Goal: Information Seeking & Learning: Learn about a topic

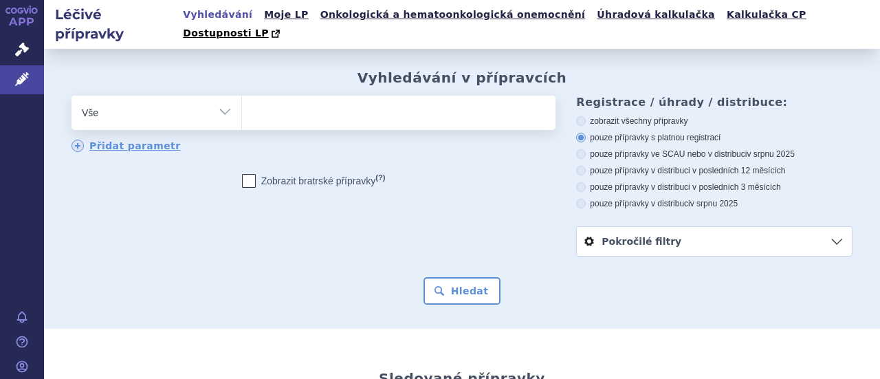
click at [226, 96] on select "Vše Přípravek/SUKL kód MAH VPOIS ATC/Aktivní látka Léková forma Síla" at bounding box center [157, 111] width 170 height 31
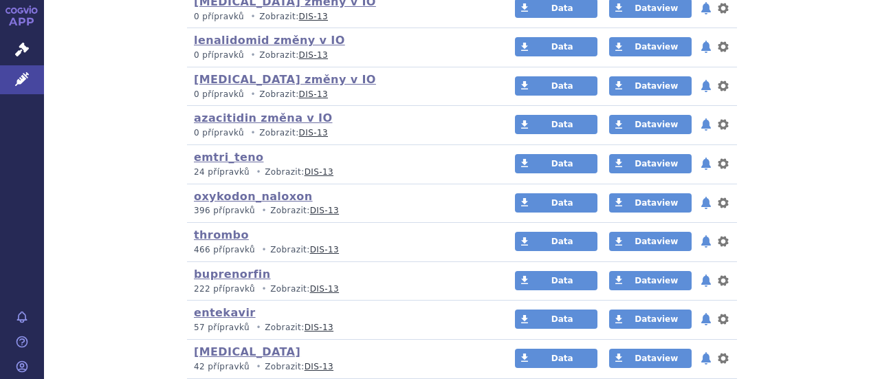
scroll to position [1377, 0]
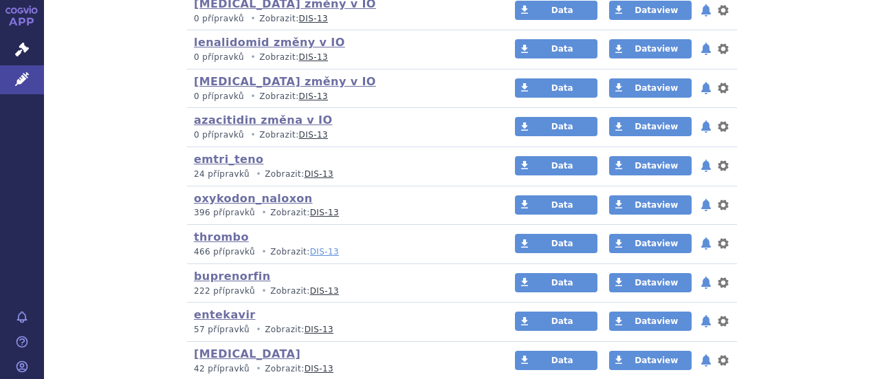
click at [310, 247] on link "DIS-13" at bounding box center [324, 252] width 29 height 10
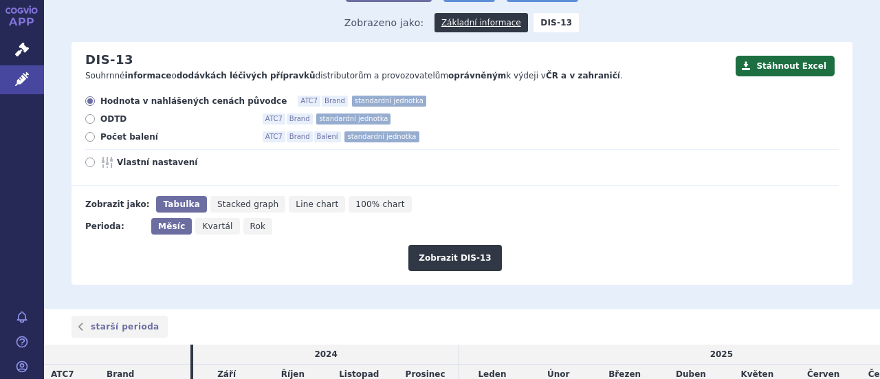
scroll to position [135, 0]
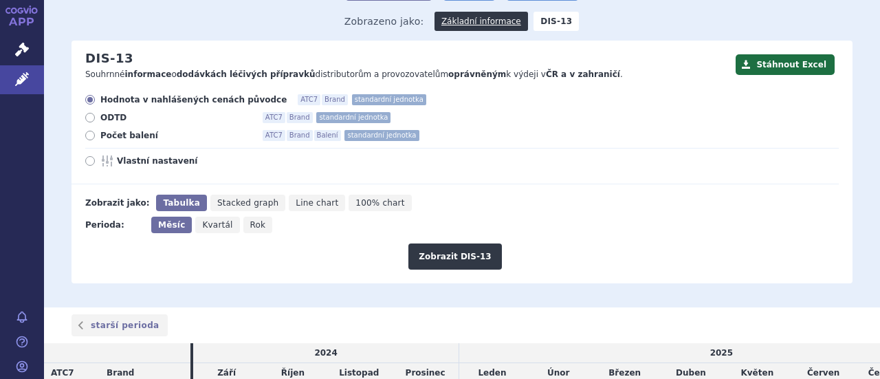
click at [90, 131] on icon at bounding box center [90, 136] width 10 height 10
click at [90, 133] on input "Počet balení ATC7 Brand Balení standardní jednotka" at bounding box center [91, 137] width 9 height 9
radio input "true"
click at [250, 220] on span "Rok" at bounding box center [258, 225] width 16 height 10
click at [246, 217] on input "Rok" at bounding box center [247, 221] width 9 height 9
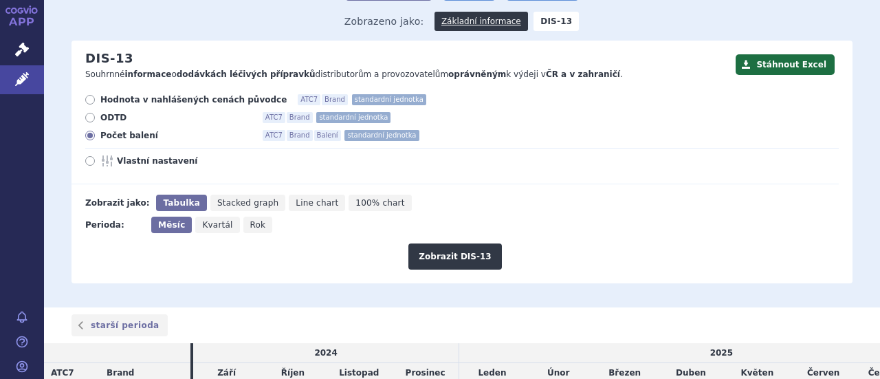
radio input "true"
click at [457, 243] on button "Zobrazit DIS-13" at bounding box center [454, 256] width 93 height 26
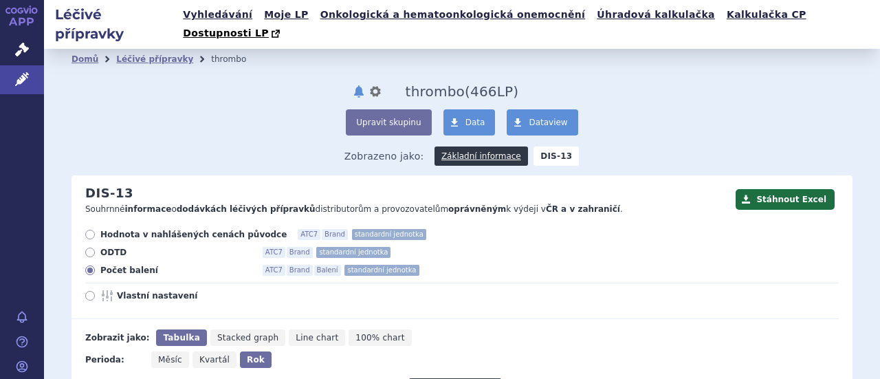
click at [202, 355] on span "Kvartál" at bounding box center [214, 360] width 30 height 10
click at [201, 351] on input "Kvartál" at bounding box center [197, 355] width 9 height 9
radio input "true"
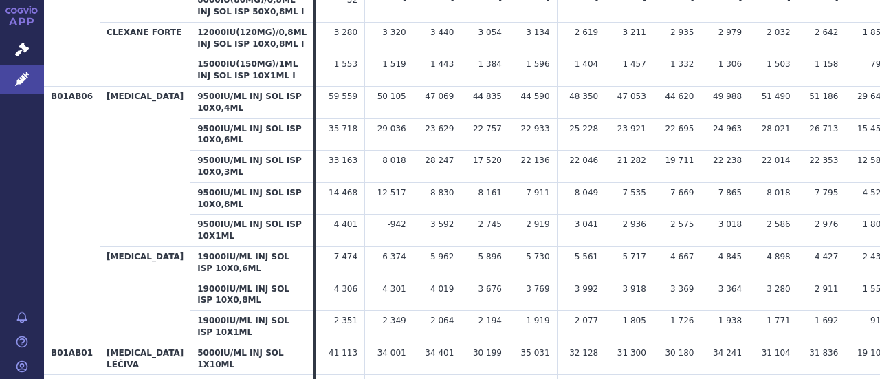
scroll to position [1265, 0]
